Goal: Navigation & Orientation: Find specific page/section

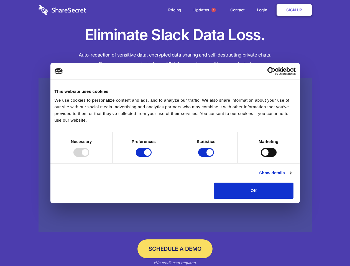
click at [89, 157] on div at bounding box center [81, 152] width 16 height 9
click at [152, 157] on input "Preferences" at bounding box center [144, 152] width 16 height 9
checkbox input "false"
click at [207, 157] on input "Statistics" at bounding box center [206, 152] width 16 height 9
checkbox input "false"
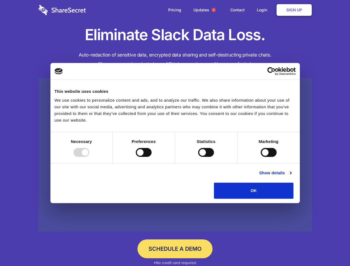
click at [261, 157] on input "Marketing" at bounding box center [269, 152] width 16 height 9
checkbox input "true"
click at [291, 176] on link "Show details" at bounding box center [275, 173] width 32 height 7
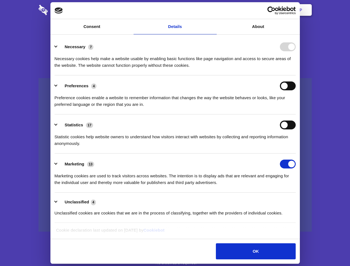
click at [306, 201] on link at bounding box center [175, 155] width 273 height 154
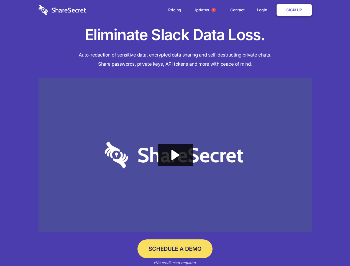
click at [214, 10] on span "1" at bounding box center [214, 10] width 4 height 4
